Goal: Task Accomplishment & Management: Use online tool/utility

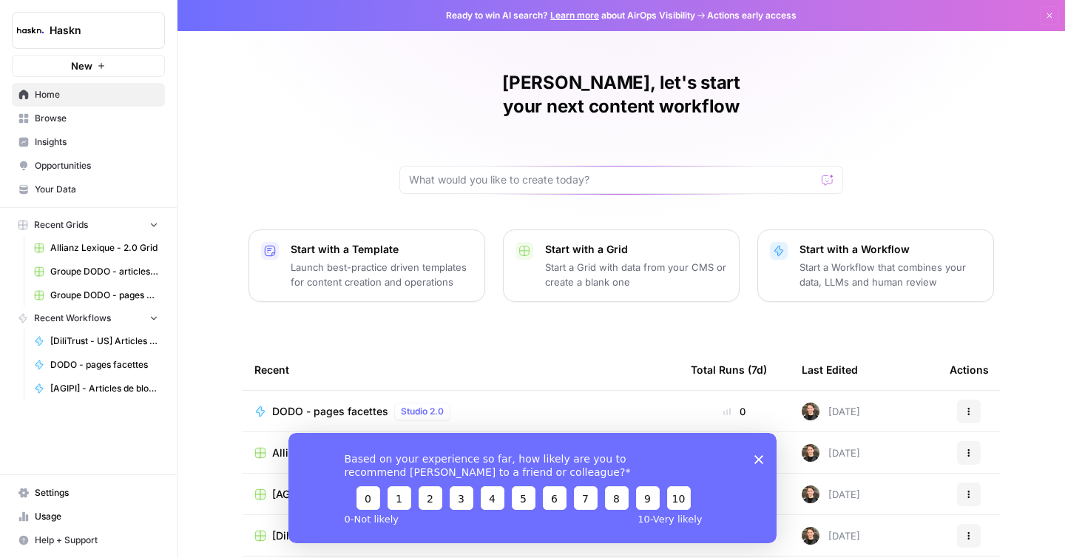
click at [67, 123] on span "Browse" at bounding box center [96, 118] width 123 height 13
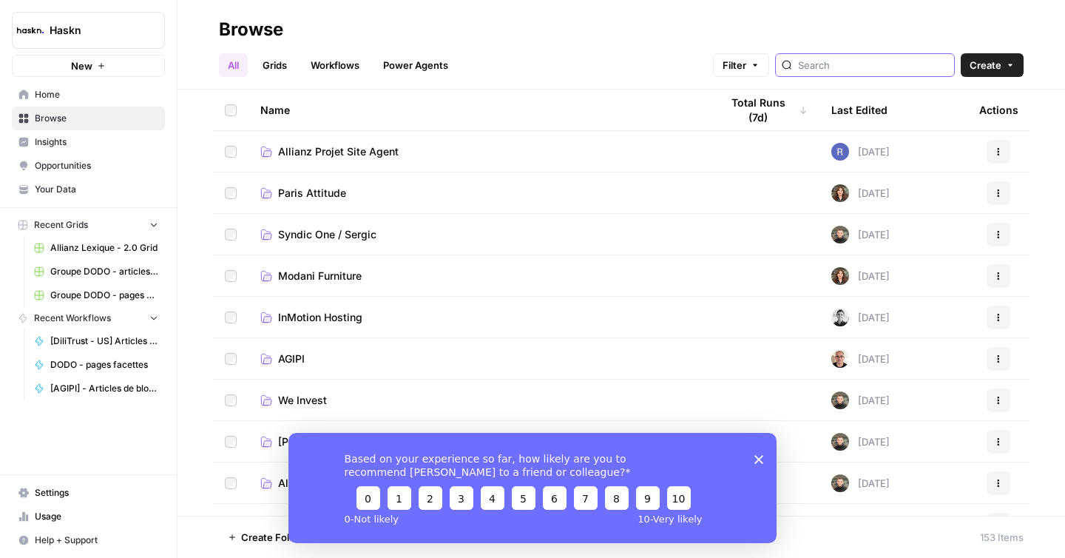
click at [900, 70] on input "search" at bounding box center [873, 65] width 150 height 15
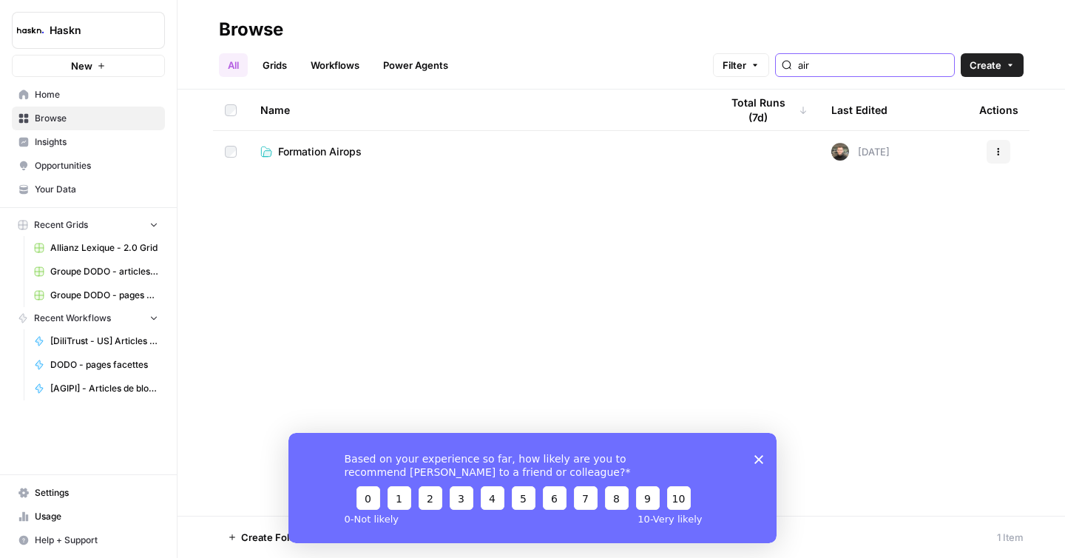
type input "air"
click at [403, 153] on link "Formation Airops" at bounding box center [478, 151] width 436 height 15
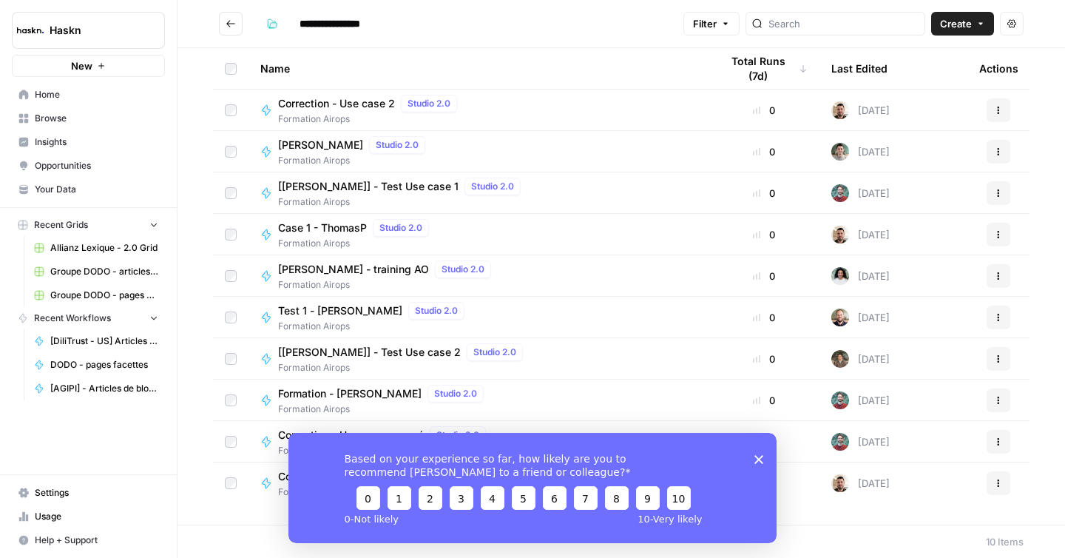
click at [766, 456] on div "Based on your experience so far, how likely are you to recommend [PERSON_NAME] …" at bounding box center [532, 487] width 488 height 110
click at [232, 28] on icon "Go back" at bounding box center [231, 23] width 10 height 10
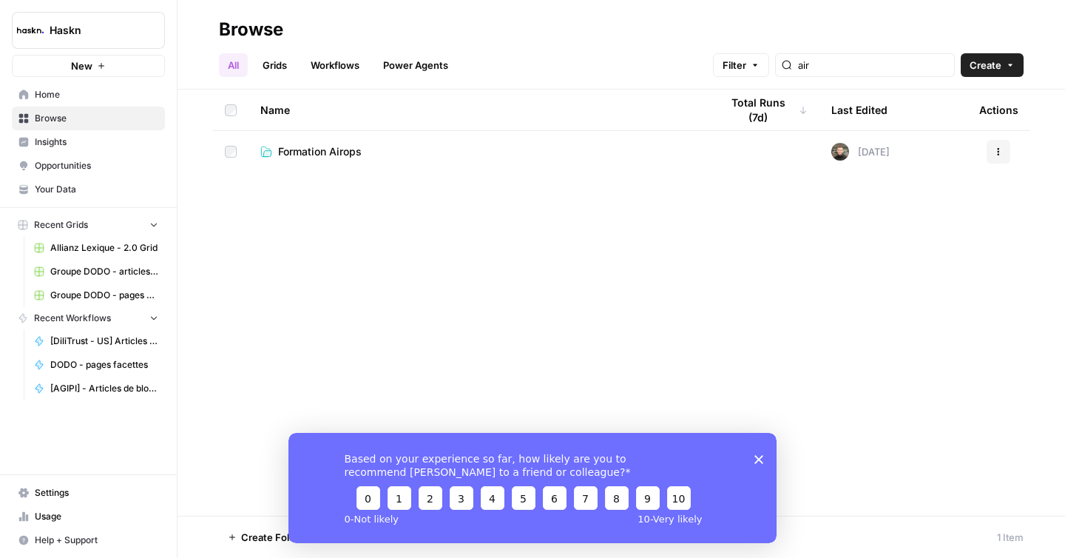
click at [852, 74] on div "air" at bounding box center [865, 65] width 180 height 24
drag, startPoint x: 857, startPoint y: 70, endPoint x: 838, endPoint y: 70, distance: 19.2
click at [838, 70] on div "air" at bounding box center [865, 65] width 180 height 24
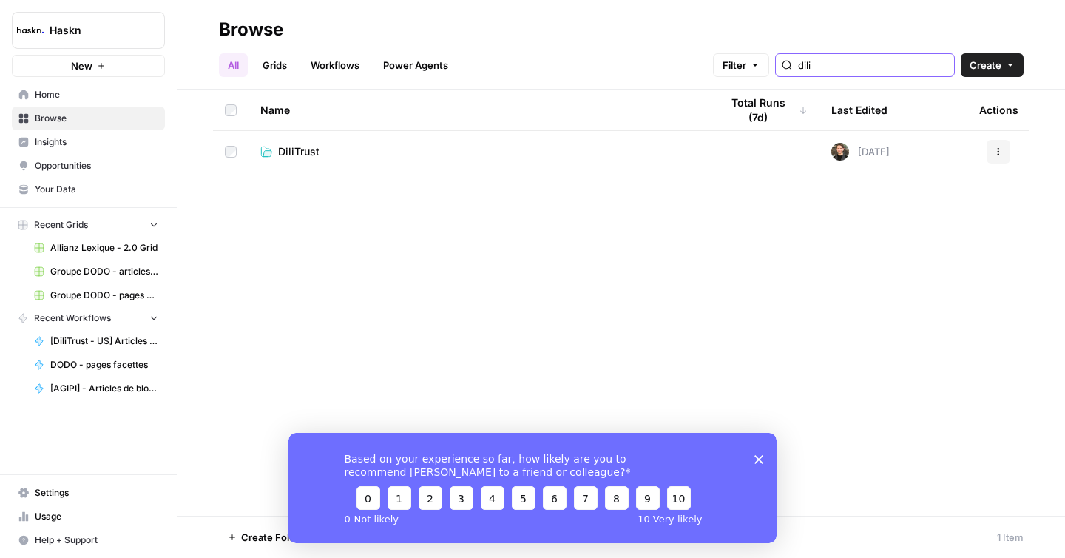
type input "dili"
click at [336, 141] on td "DiliTrust" at bounding box center [478, 151] width 460 height 41
click at [310, 155] on span "DiliTrust" at bounding box center [298, 151] width 41 height 15
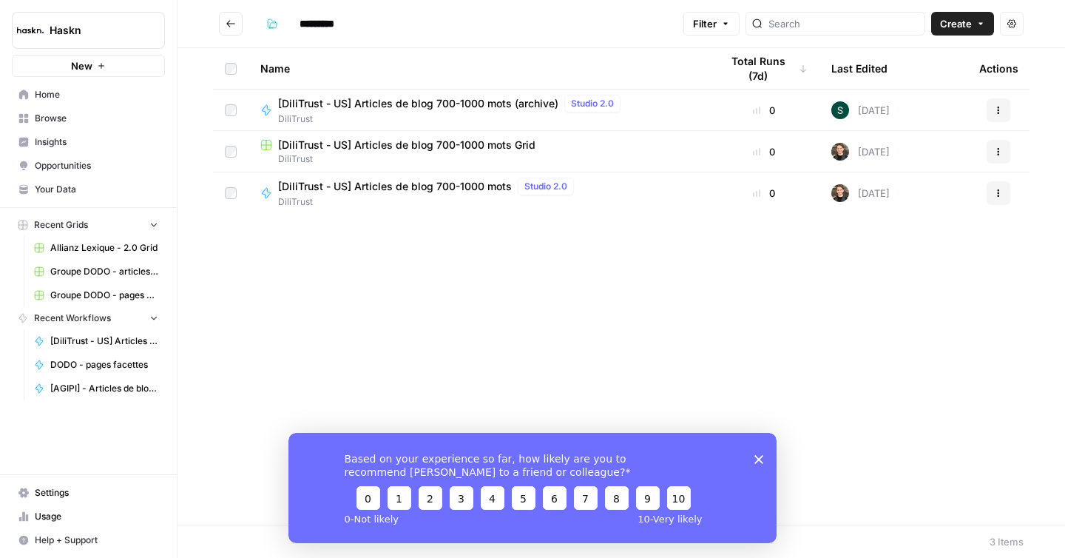
click at [331, 156] on span "DiliTrust" at bounding box center [478, 158] width 436 height 13
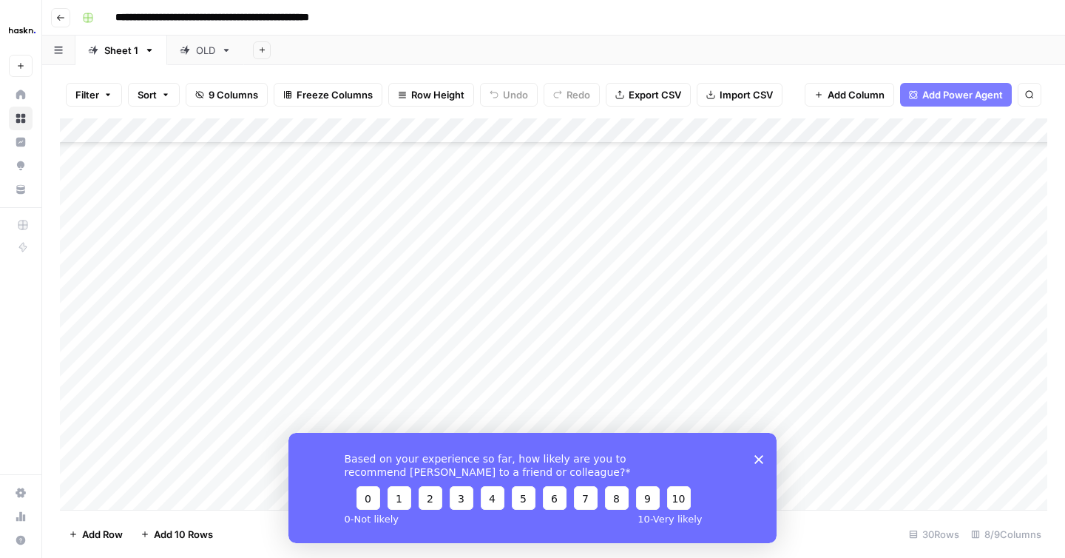
scroll to position [412, 0]
drag, startPoint x: 453, startPoint y: 282, endPoint x: 453, endPoint y: 557, distance: 275.1
click at [453, 557] on div "Filter Sort 9 Columns Freeze Columns Row Height Undo Redo Export CSV Import CSV…" at bounding box center [553, 311] width 1023 height 492
click at [192, 492] on div "Add Column" at bounding box center [553, 313] width 987 height 391
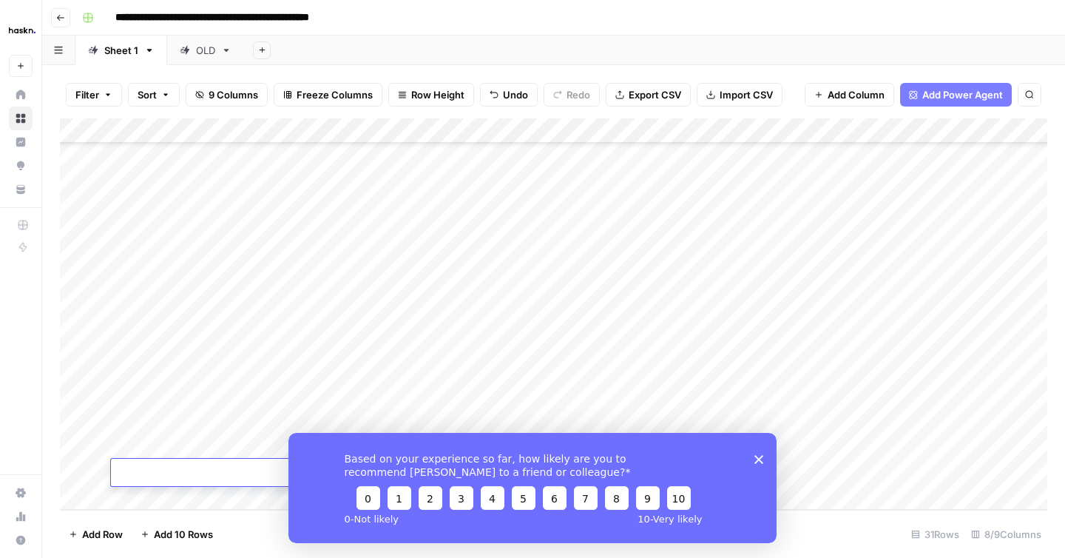
click at [308, 390] on div "Add Column" at bounding box center [553, 313] width 987 height 391
click at [317, 404] on div "Add Column" at bounding box center [553, 313] width 987 height 391
click at [317, 404] on textarea at bounding box center [362, 397] width 237 height 21
type textarea "**********"
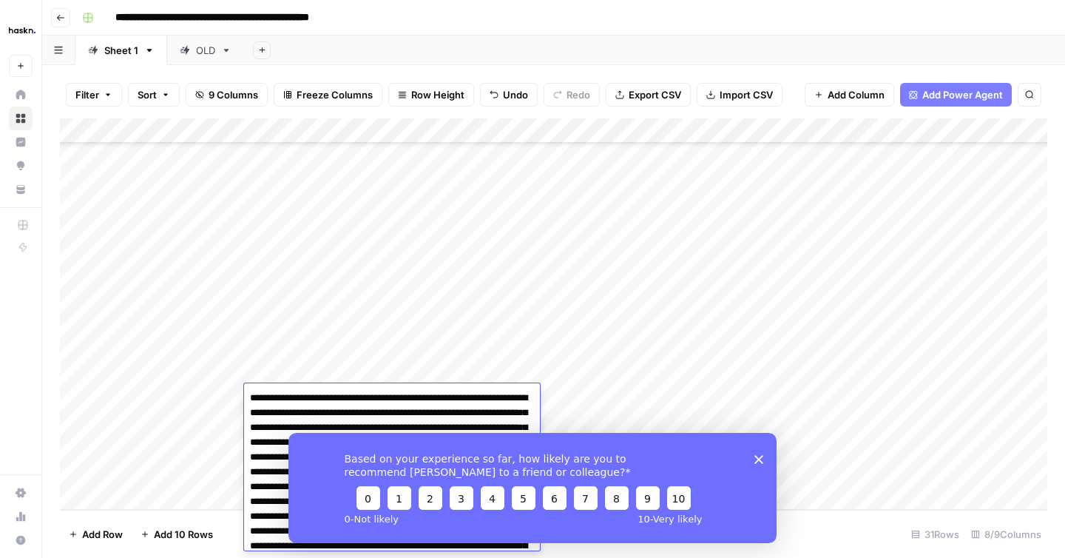
scroll to position [134, 0]
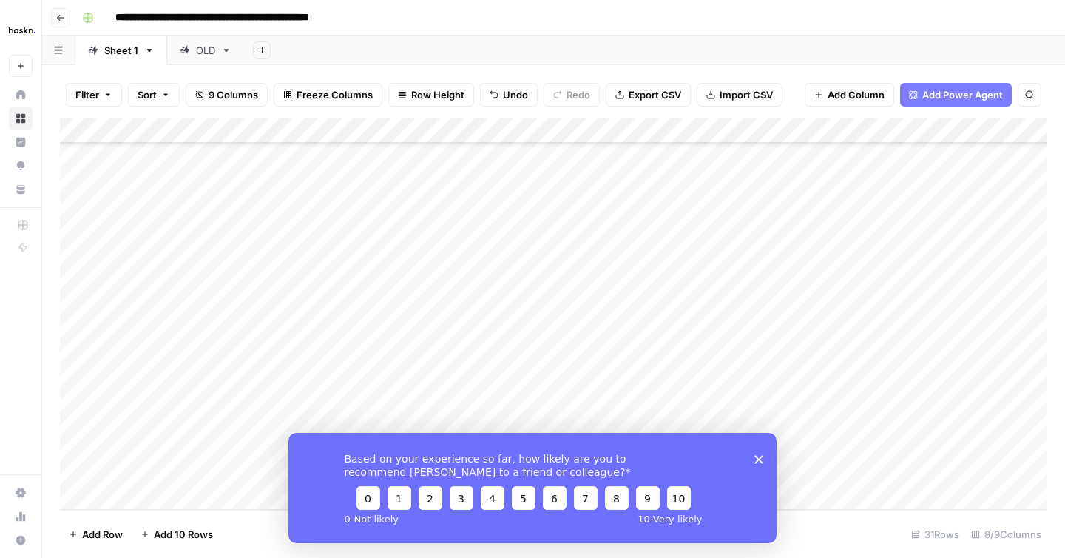
click at [196, 416] on div "Add Column" at bounding box center [553, 313] width 987 height 391
click at [196, 416] on textarea "**********" at bounding box center [229, 423] width 237 height 21
click at [328, 349] on div "Add Column" at bounding box center [553, 313] width 987 height 391
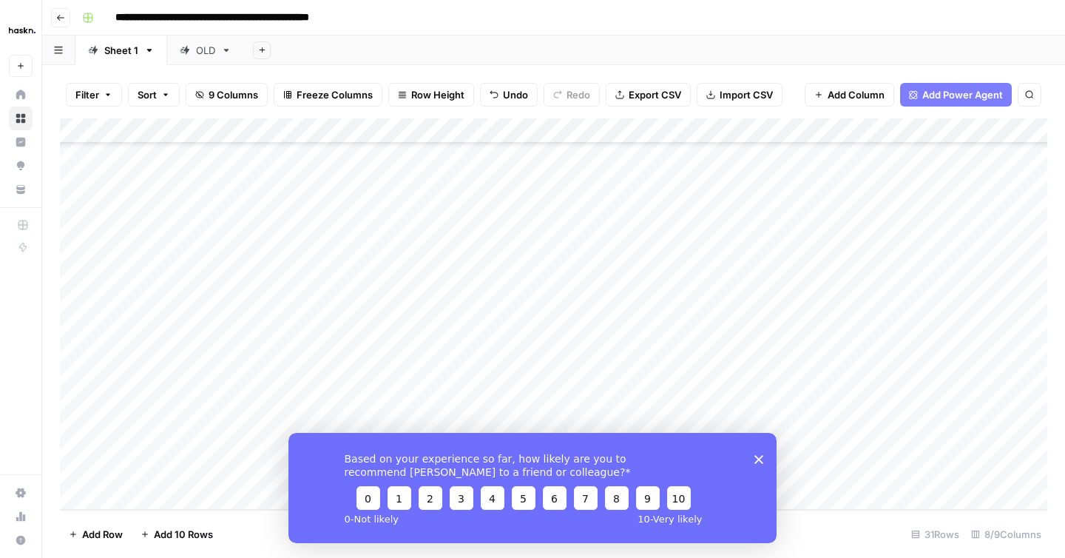
click at [294, 411] on div "Add Column" at bounding box center [553, 313] width 987 height 391
type textarea "**********"
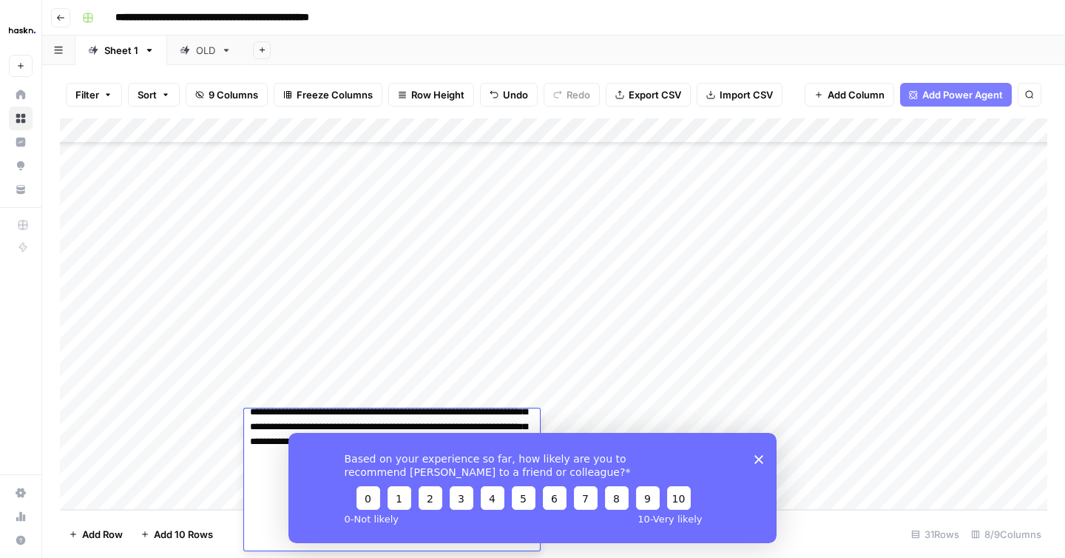
click at [160, 444] on div "Add Column" at bounding box center [553, 313] width 987 height 391
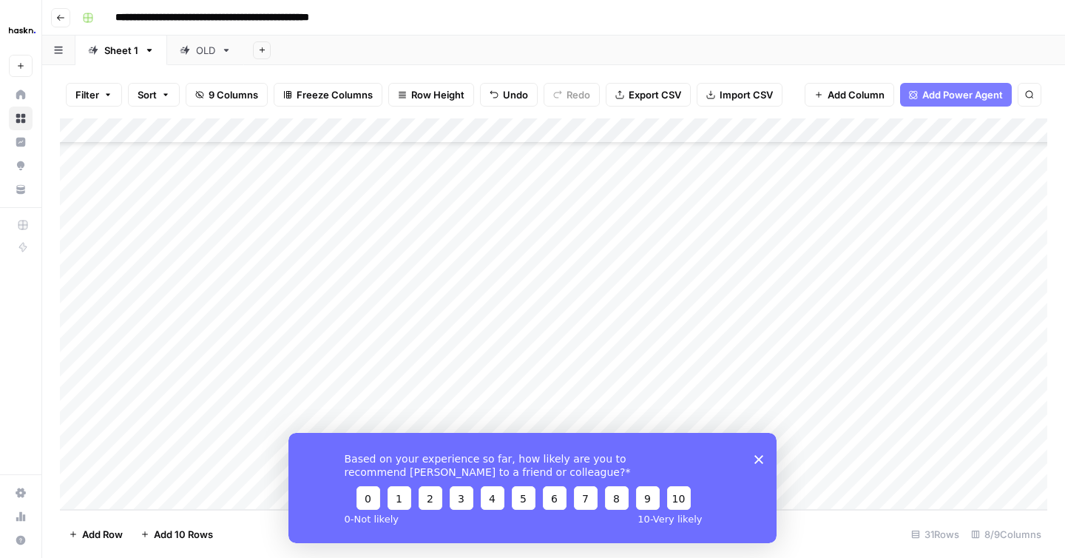
click at [160, 444] on div "Add Column" at bounding box center [553, 313] width 987 height 391
click at [160, 444] on textarea "*********" at bounding box center [229, 448] width 237 height 21
click at [758, 456] on icon "Close survey" at bounding box center [758, 458] width 9 height 9
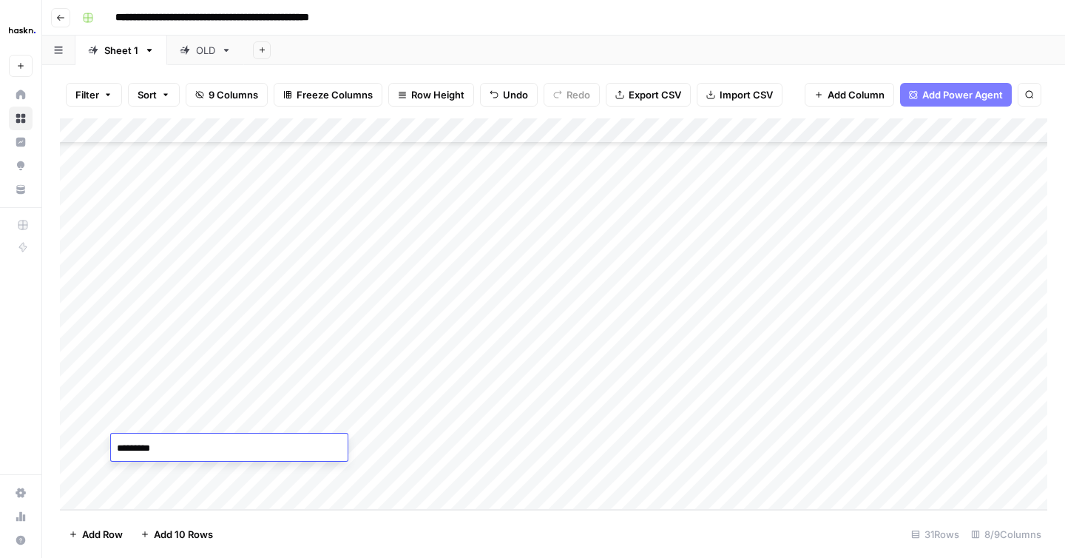
click at [291, 480] on div "Add Column" at bounding box center [553, 313] width 987 height 391
click at [297, 448] on div "Add Column" at bounding box center [553, 313] width 987 height 391
type textarea "**********"
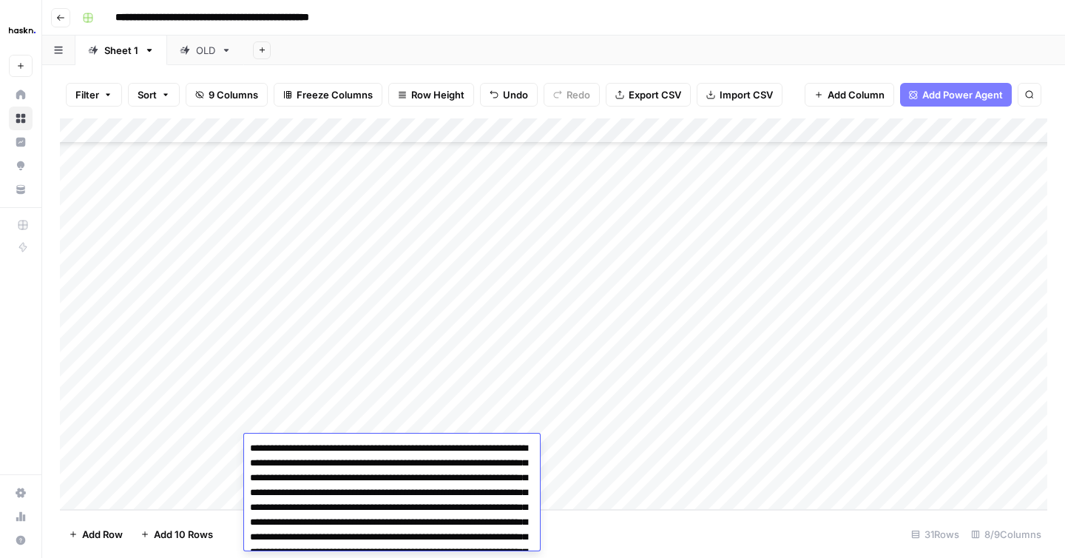
scroll to position [406, 0]
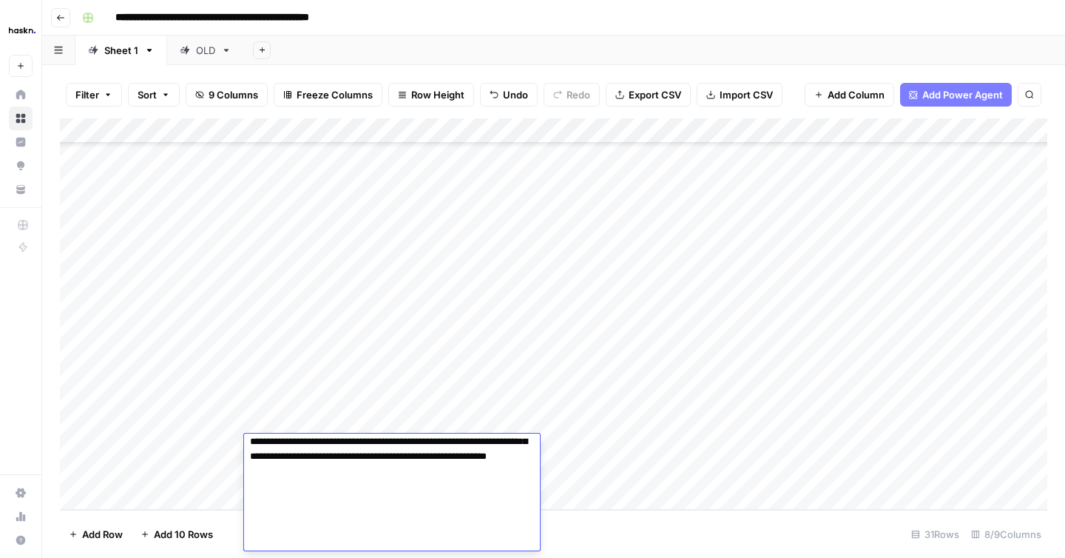
click at [217, 483] on div "Add Column" at bounding box center [553, 313] width 987 height 391
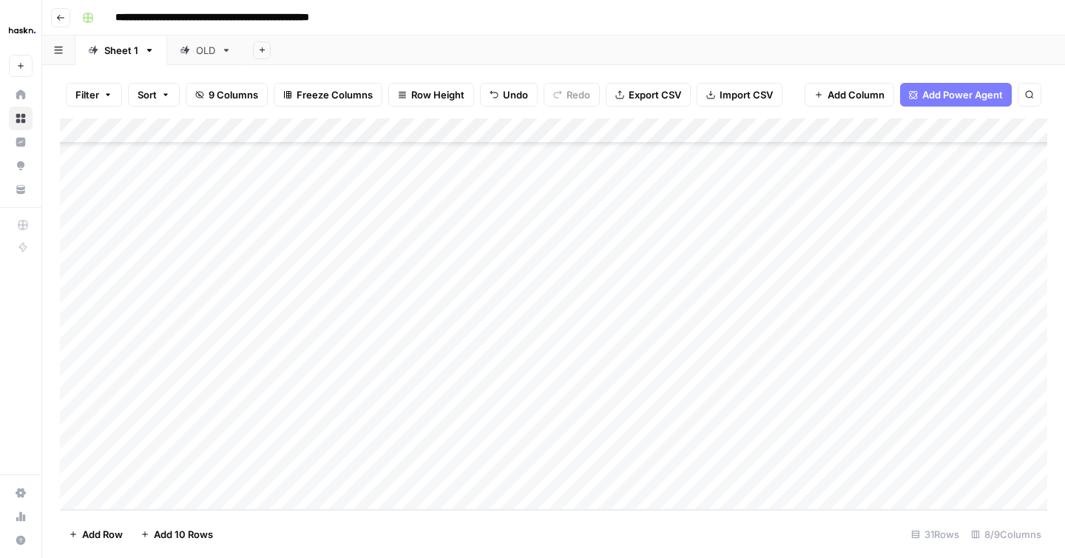
click at [617, 447] on div "Add Column" at bounding box center [553, 313] width 987 height 391
click at [842, 396] on div "Add Column" at bounding box center [553, 313] width 987 height 391
click at [842, 424] on div "Add Column" at bounding box center [553, 313] width 987 height 391
click at [839, 444] on div "Add Column" at bounding box center [553, 313] width 987 height 391
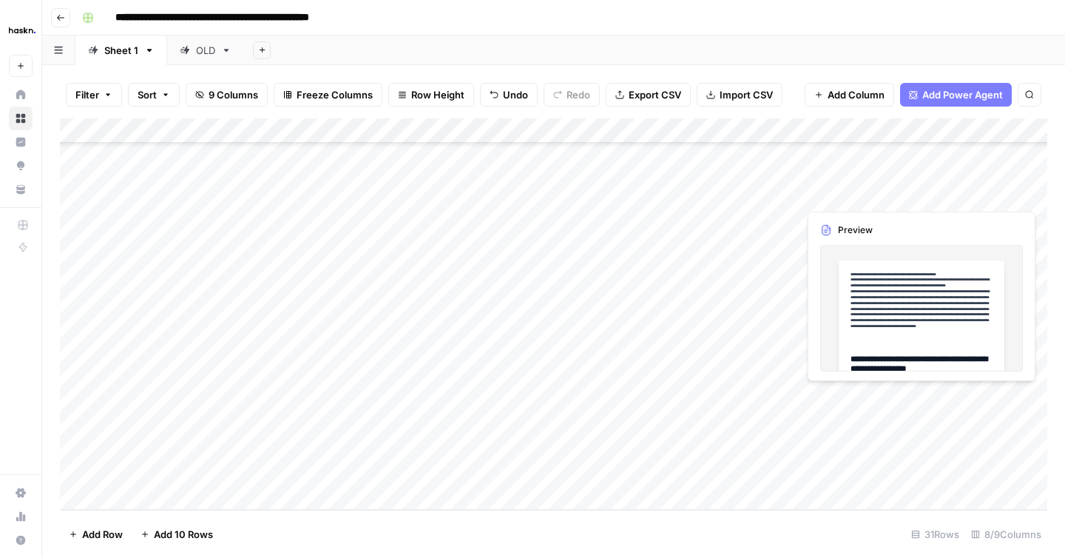
click at [969, 388] on div "Add Column" at bounding box center [553, 313] width 987 height 391
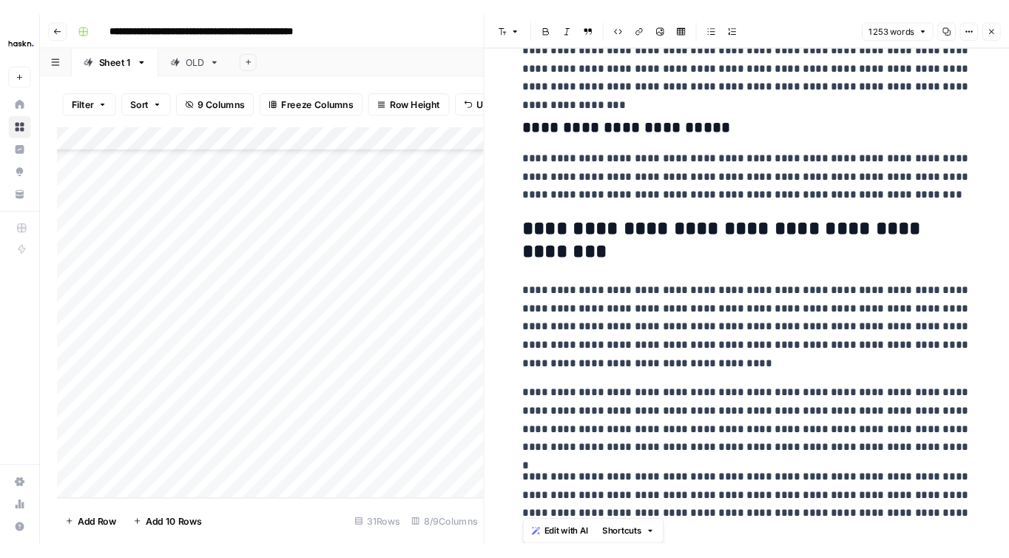
scroll to position [3390, 0]
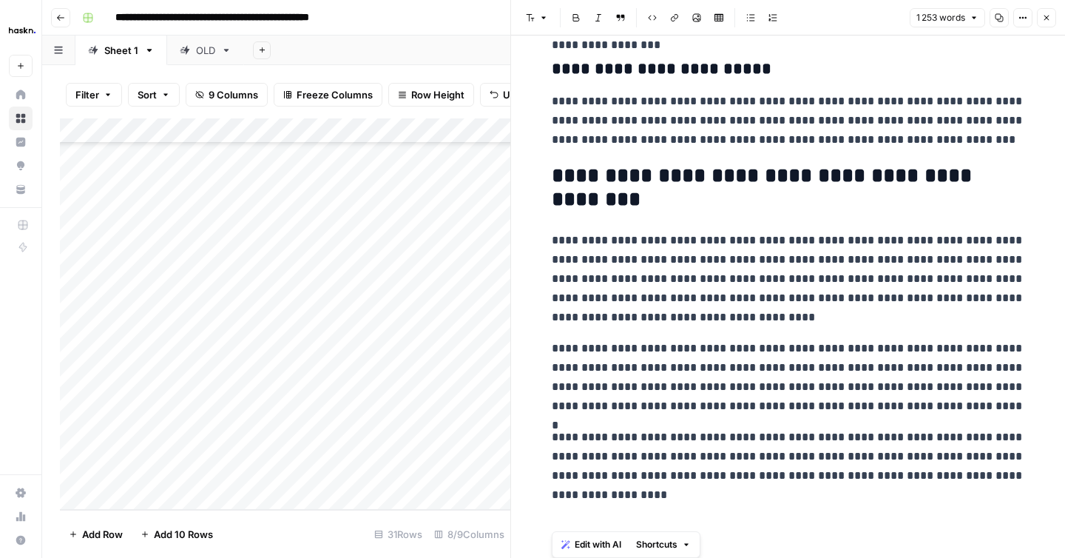
drag, startPoint x: 552, startPoint y: 71, endPoint x: 720, endPoint y: 557, distance: 513.8
copy div "**********"
